Goal: Navigation & Orientation: Go to known website

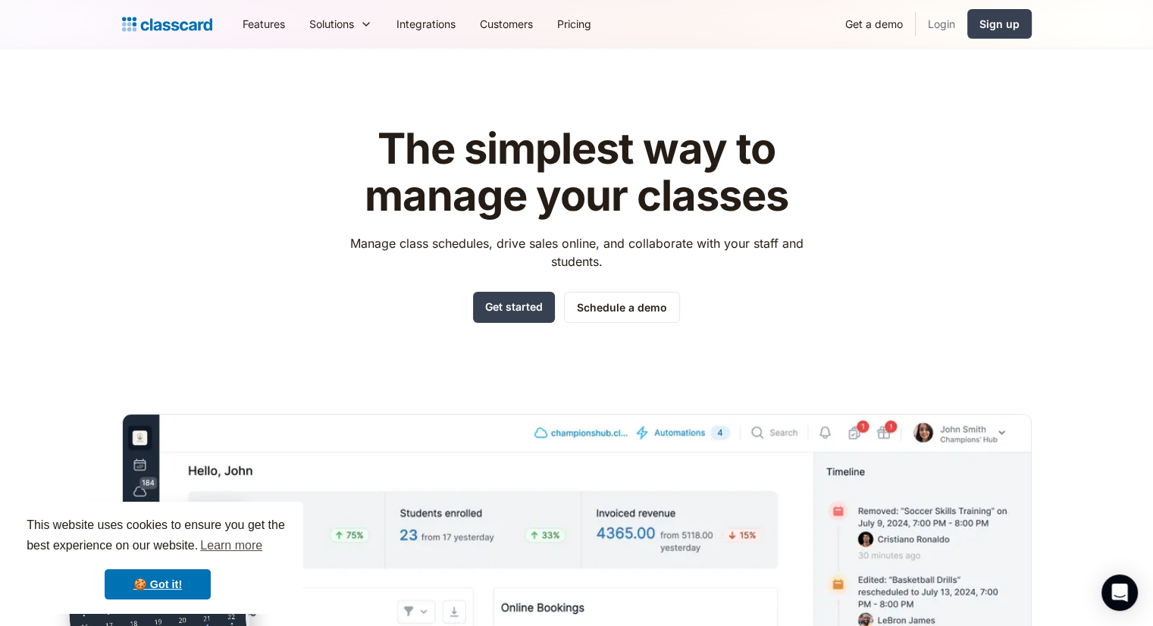
click at [934, 24] on link "Login" at bounding box center [942, 24] width 52 height 34
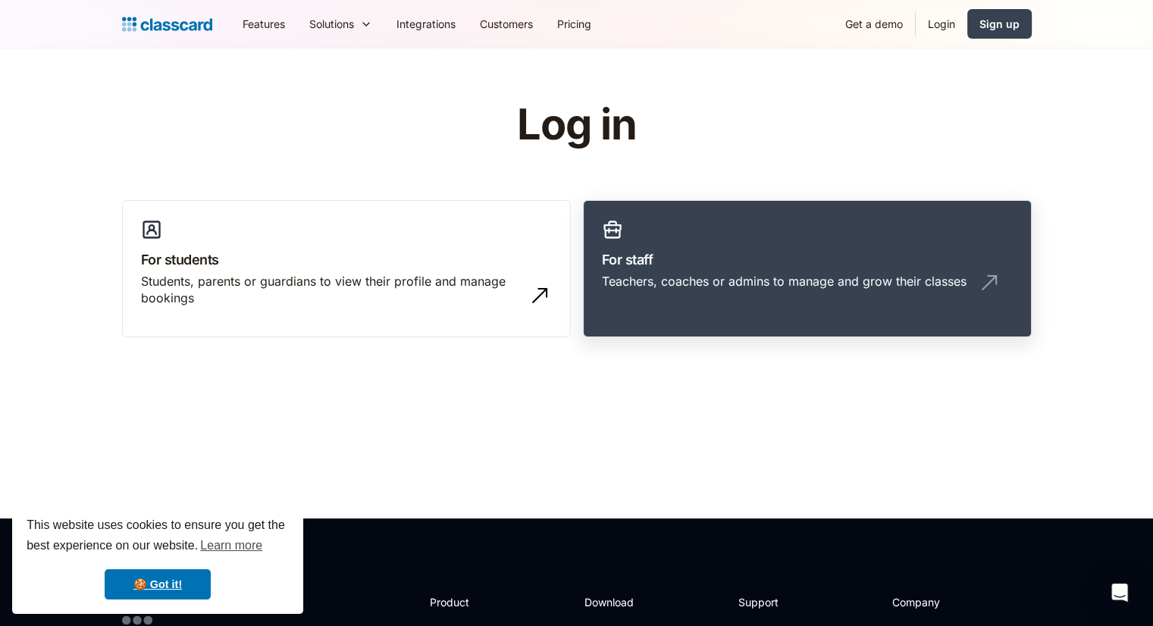
click at [696, 271] on link "For staff Teachers, coaches or admins to manage and grow their classes" at bounding box center [807, 269] width 449 height 138
